Goal: Task Accomplishment & Management: Use online tool/utility

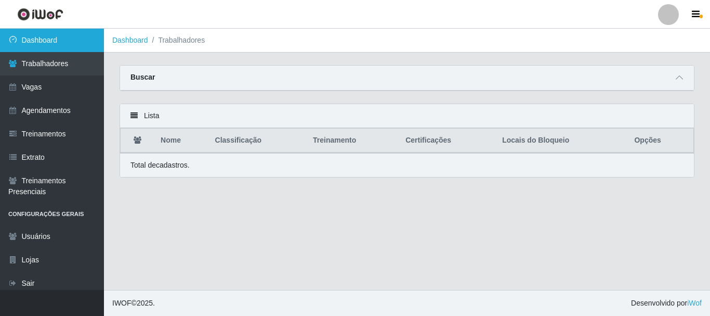
click at [54, 40] on link "Dashboard" at bounding box center [52, 40] width 104 height 23
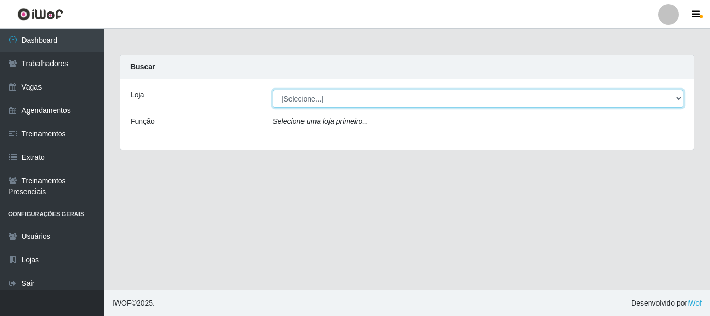
click at [319, 101] on select "[Selecione...] Supermercado Queiroz - Caicó" at bounding box center [478, 98] width 411 height 18
select select "512"
click at [273, 89] on select "[Selecione...] Supermercado Queiroz - Caicó" at bounding box center [478, 98] width 411 height 18
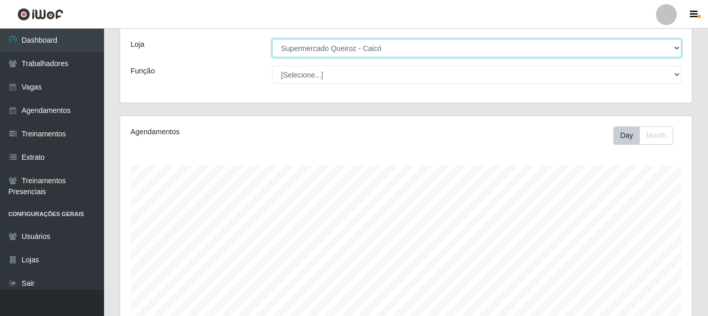
scroll to position [244, 0]
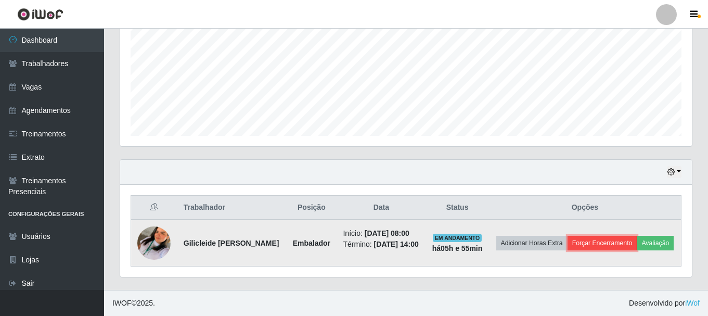
click at [626, 236] on button "Forçar Encerramento" at bounding box center [602, 243] width 70 height 15
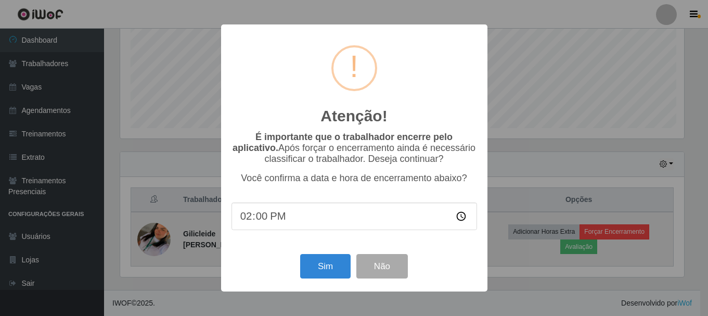
scroll to position [216, 566]
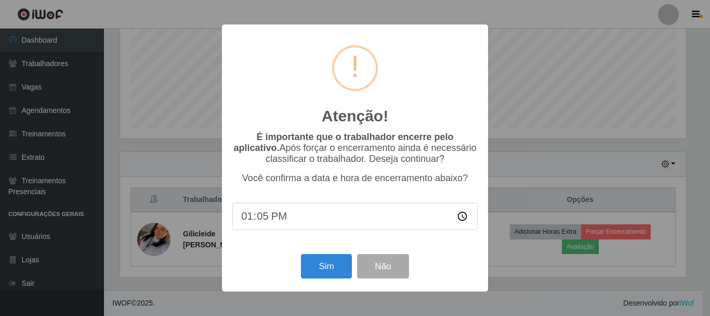
type input "13:56"
click at [331, 260] on button "Sim" at bounding box center [326, 266] width 50 height 24
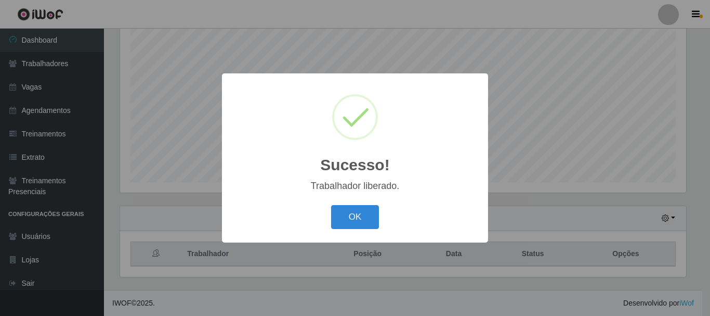
drag, startPoint x: 377, startPoint y: 195, endPoint x: 376, endPoint y: 201, distance: 5.8
click at [376, 200] on div "Sucesso! × Trabalhador liberado. OK Cancel" at bounding box center [355, 157] width 266 height 169
click at [370, 209] on button "OK" at bounding box center [355, 217] width 48 height 24
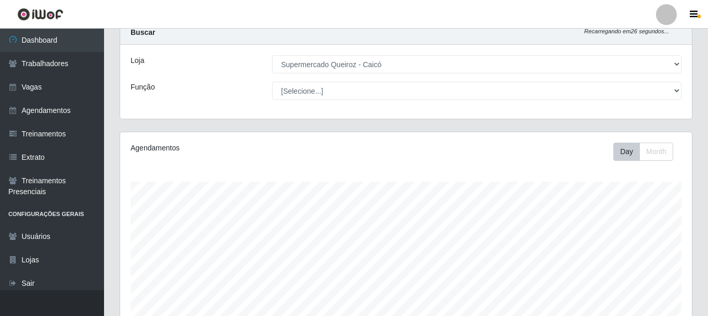
scroll to position [0, 0]
